Goal: Transaction & Acquisition: Purchase product/service

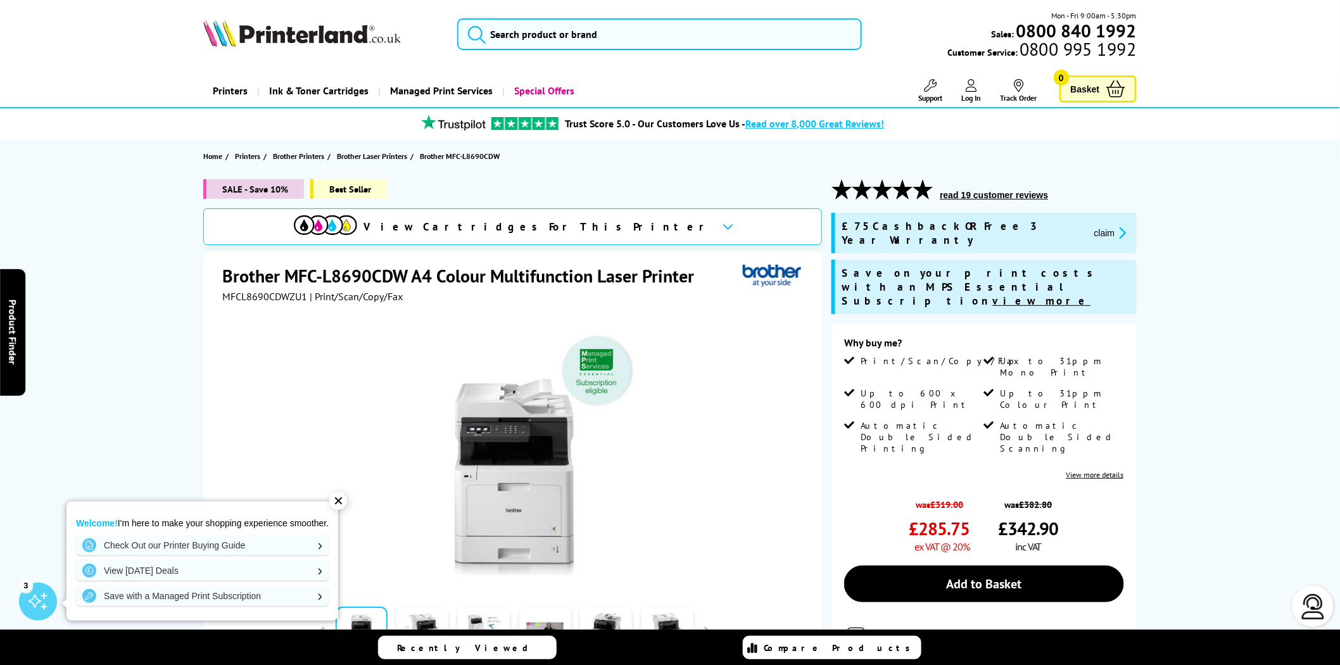
click at [270, 298] on span "MFCL8690CDWZU1" at bounding box center [264, 296] width 85 height 13
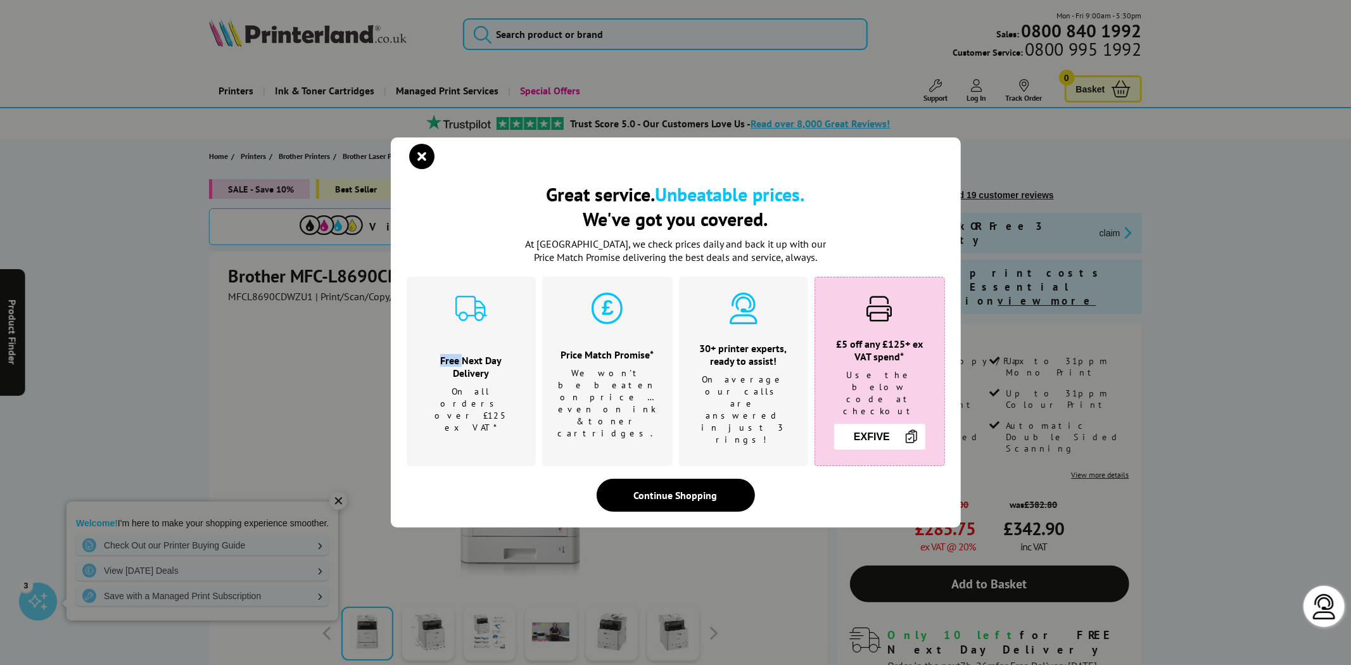
click at [270, 298] on div "Great service. Unbeatable prices. We've got you covered. Great service. Unbeata…" at bounding box center [675, 332] width 1351 height 665
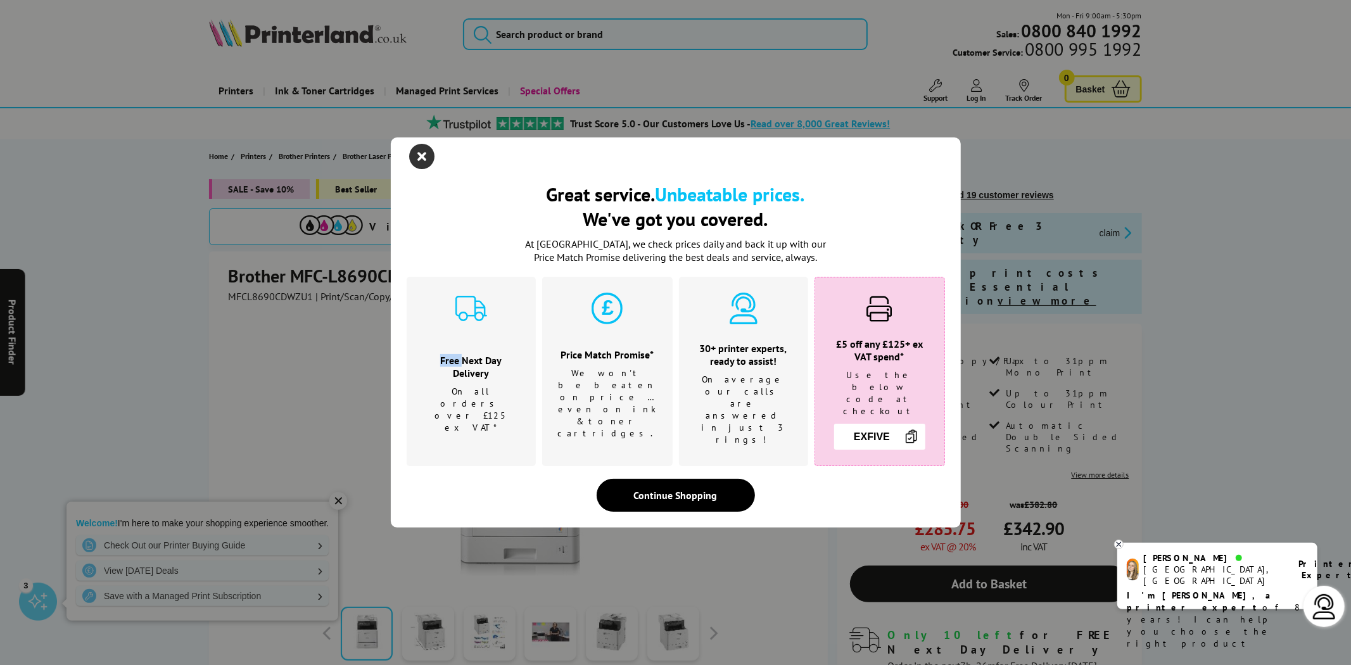
click at [419, 169] on icon "close modal" at bounding box center [422, 156] width 25 height 25
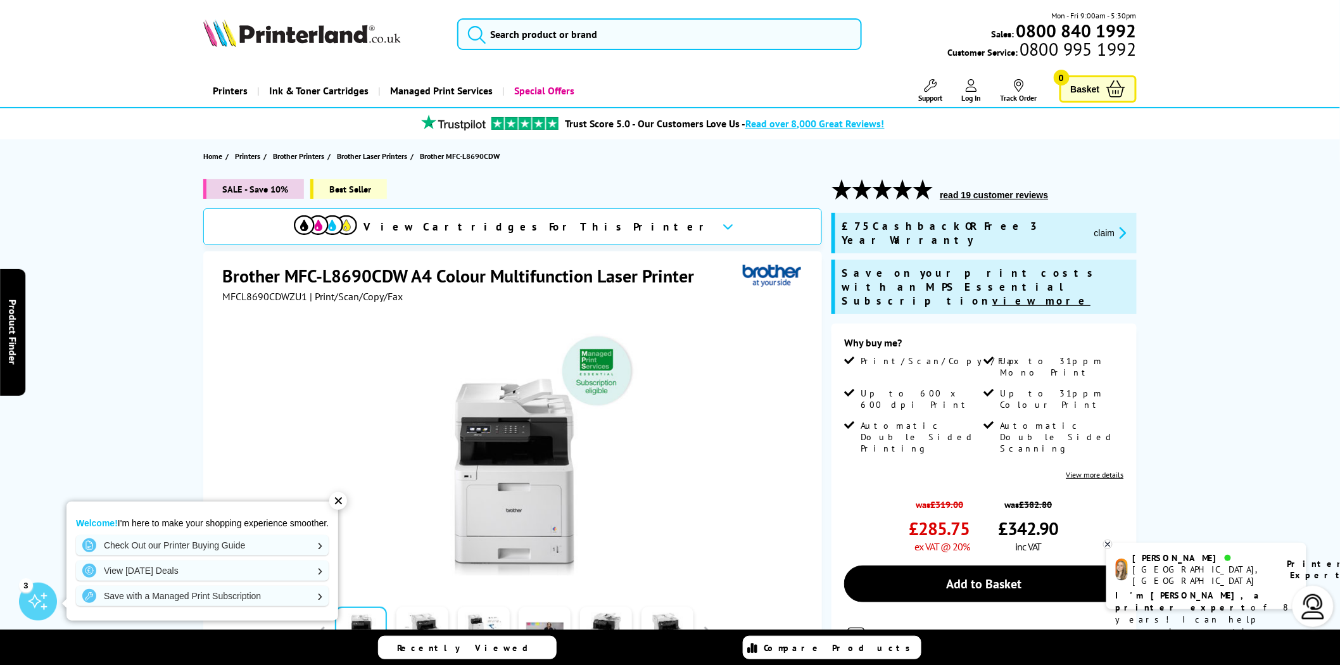
click at [283, 293] on span "MFCL8690CDWZU1" at bounding box center [264, 296] width 85 height 13
copy span "MFCL8690CDWZU1"
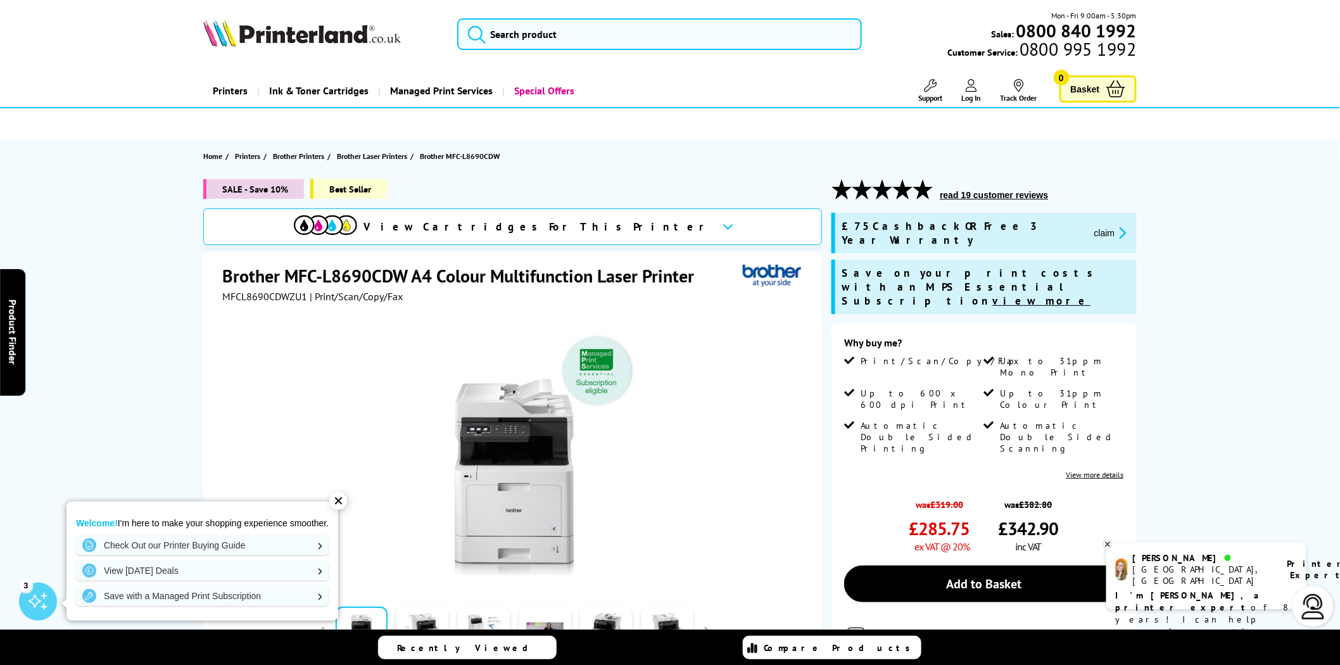
drag, startPoint x: 103, startPoint y: 426, endPoint x: 642, endPoint y: 5, distance: 683.8
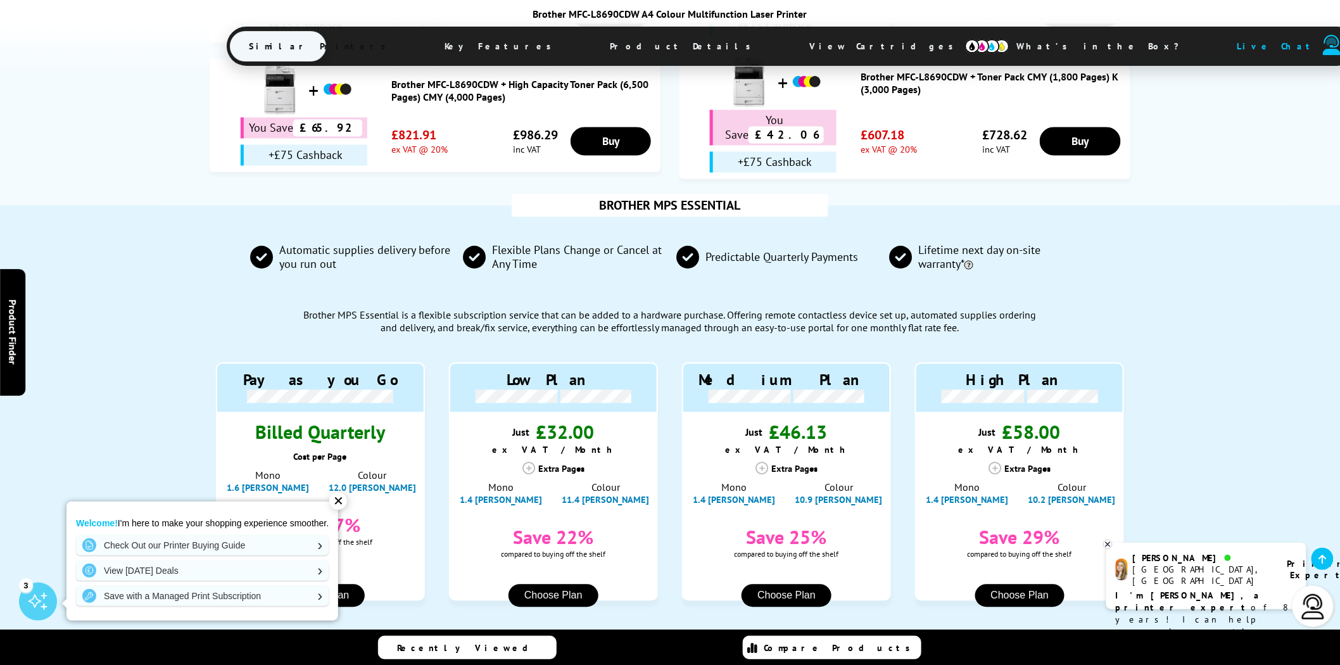
scroll to position [1959, 0]
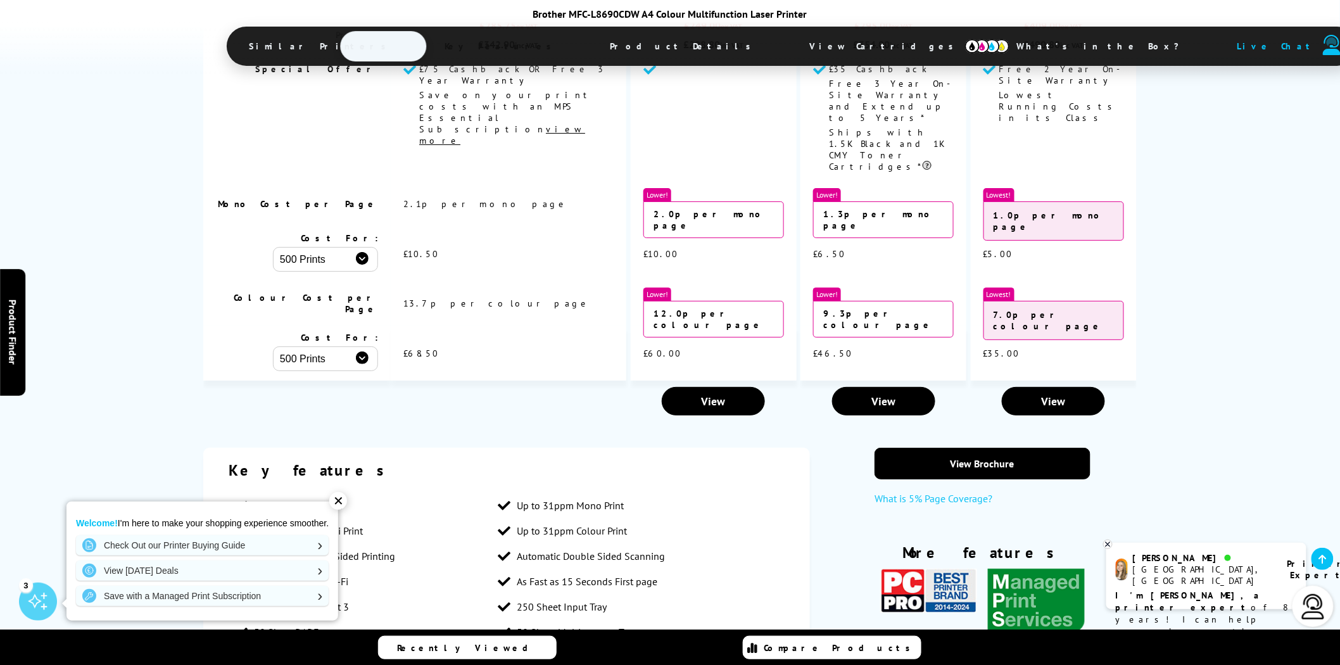
click at [343, 506] on div "✕" at bounding box center [338, 501] width 18 height 18
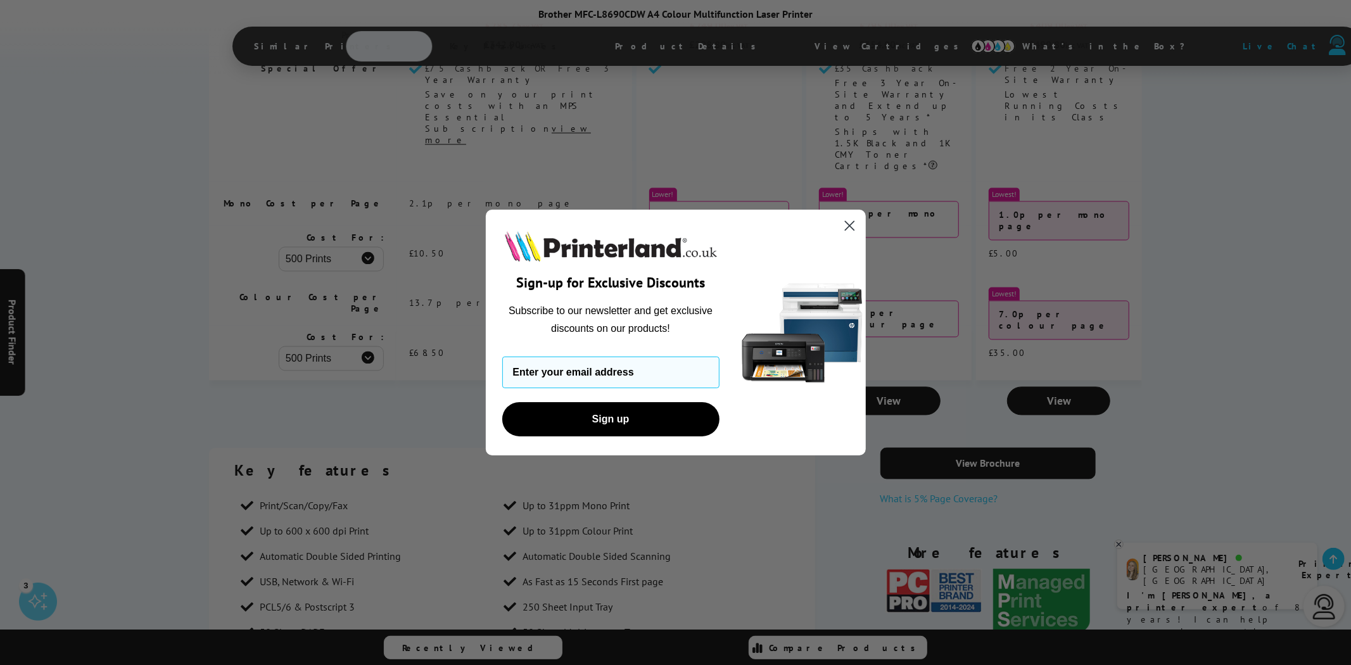
click at [850, 226] on icon "Close dialog" at bounding box center [849, 225] width 9 height 9
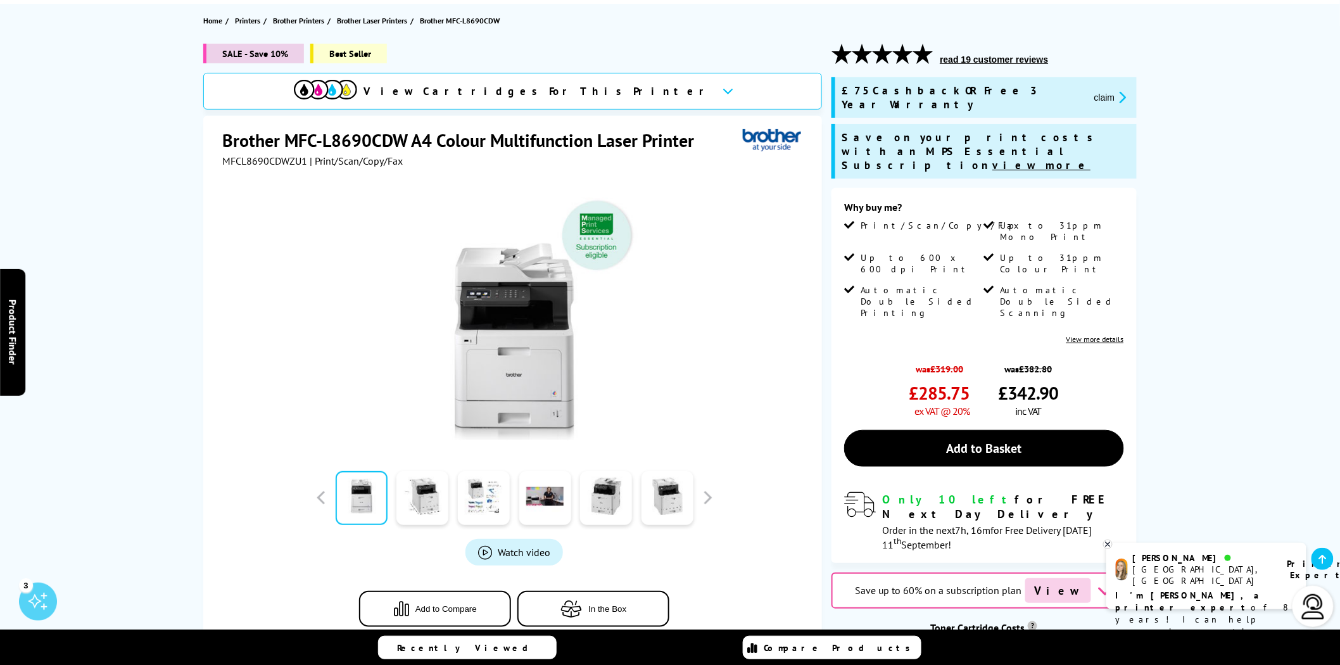
scroll to position [0, 0]
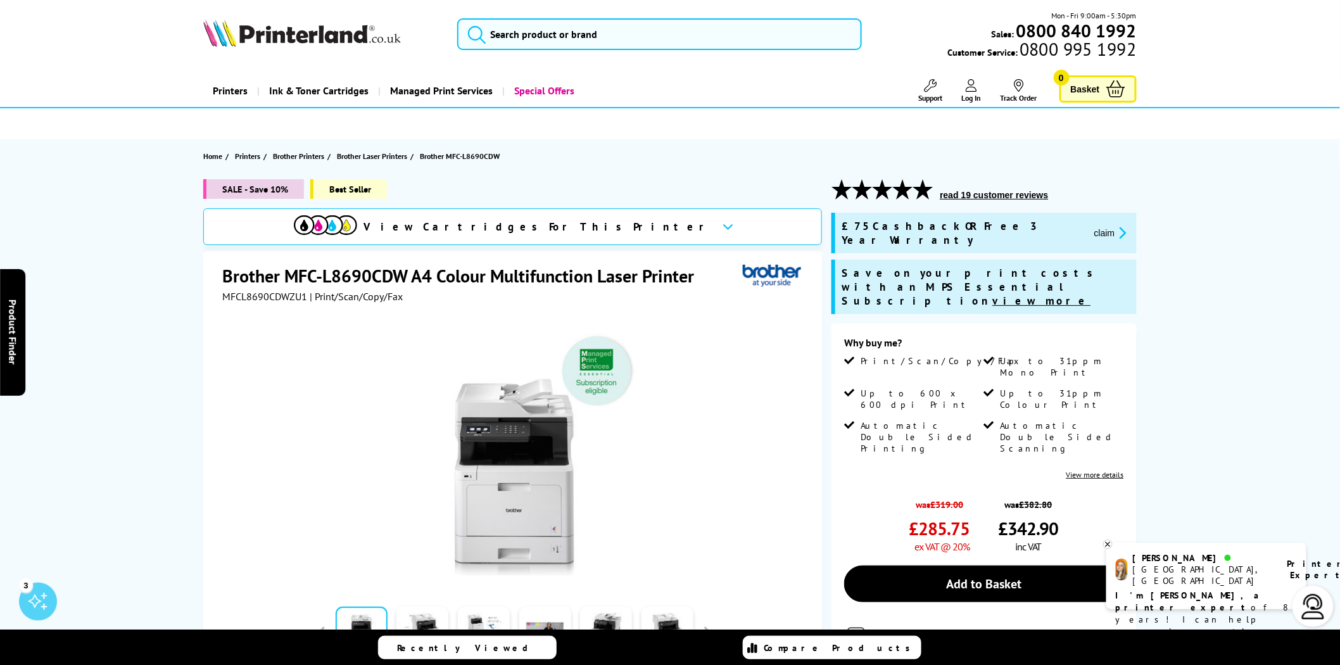
click at [174, 280] on div "SALE - Save 10% Best Seller View Cartridges For This Printer Brother MFC-L8690C…" at bounding box center [670, 529] width 1014 height 700
drag, startPoint x: 936, startPoint y: 467, endPoint x: 982, endPoint y: 469, distance: 46.3
click at [978, 492] on div "was £319.00 £285.75 ex VAT @ 20% was £382.80 £342.90 inc VAT" at bounding box center [983, 522] width 279 height 61
click at [982, 492] on div "was £319.00 £285.75 ex VAT @ 20% was £382.80 £342.90 inc VAT" at bounding box center [983, 522] width 279 height 61
drag, startPoint x: 964, startPoint y: 478, endPoint x: 905, endPoint y: 445, distance: 67.2
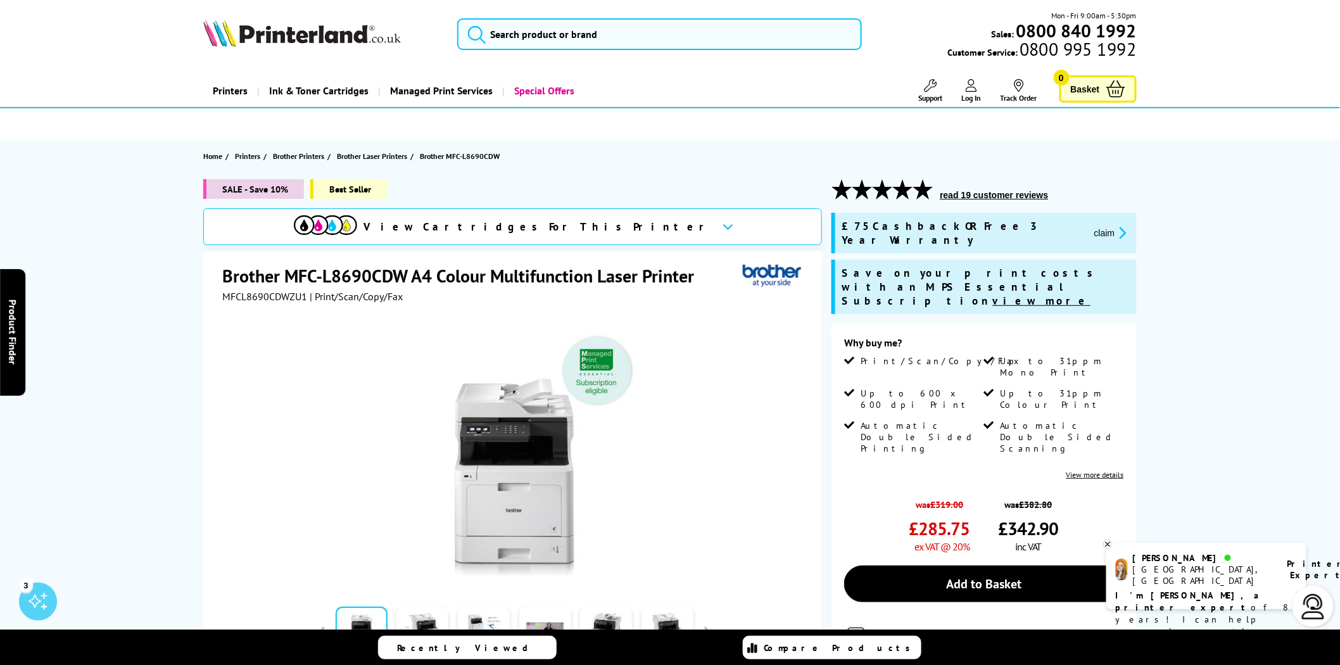
click at [905, 492] on div "was £319.00 £285.75 ex VAT @ 20% was £382.80 £342.90 inc VAT" at bounding box center [983, 522] width 279 height 61
click at [912, 428] on div "Why buy me? Print/Scan/Copy/Fax Up to 31ppm Mono Print Up to 600 x 600 dpi Prin…" at bounding box center [984, 511] width 305 height 375
drag, startPoint x: 974, startPoint y: 488, endPoint x: 850, endPoint y: 459, distance: 128.2
click at [903, 492] on div "was £319.00 £285.75 ex VAT @ 20% was £382.80 £342.90 inc VAT" at bounding box center [983, 522] width 279 height 61
click at [849, 492] on div "was £319.00 £285.75 ex VAT @ 20%" at bounding box center [907, 522] width 126 height 61
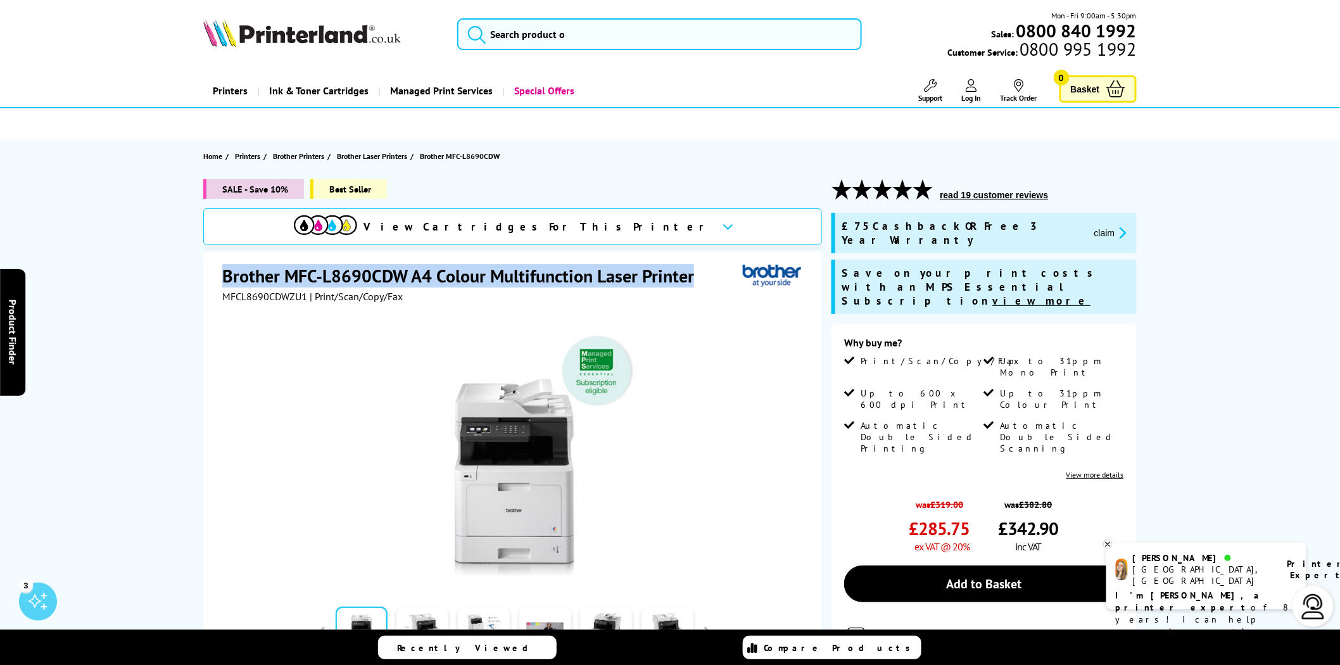
drag, startPoint x: 694, startPoint y: 276, endPoint x: 193, endPoint y: 260, distance: 500.7
click at [193, 260] on div "SALE - Save 10% Best Seller View Cartridges For This Printer Brother MFC-L8690C…" at bounding box center [670, 529] width 1014 height 700
copy h1 "Brother MFC-L8690CDW A4 Colour Multifunction Laser Printer"
